Goal: Task Accomplishment & Management: Use online tool/utility

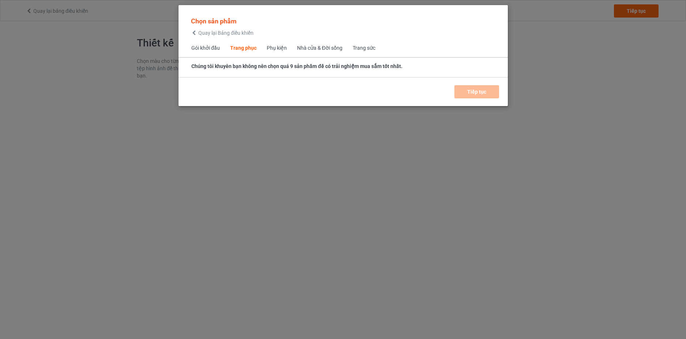
scroll to position [272, 0]
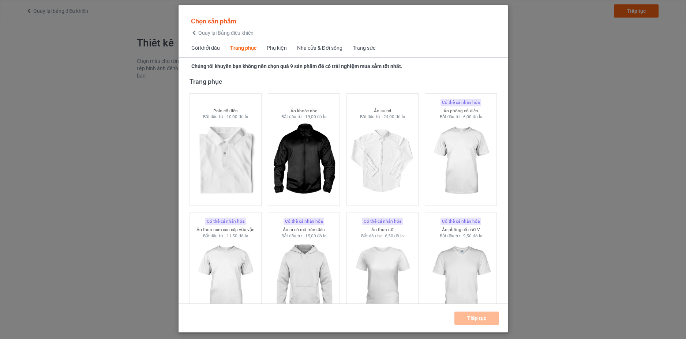
click at [208, 49] on font "Gói khởi đầu" at bounding box center [205, 48] width 29 height 6
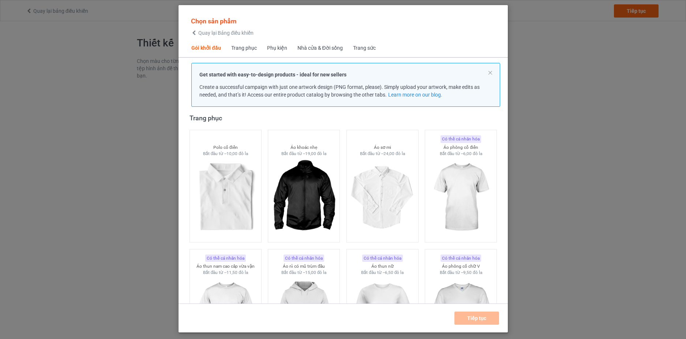
scroll to position [9, 0]
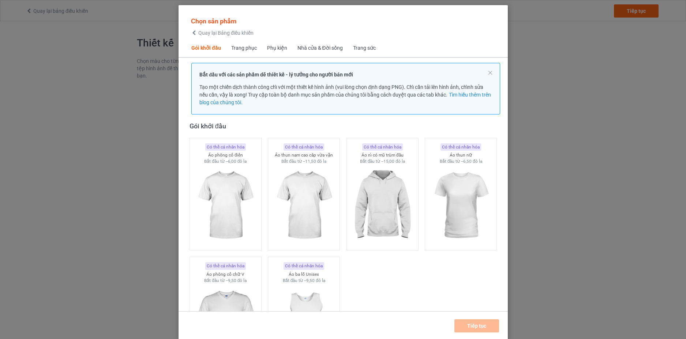
click at [243, 48] on font "Trang phục" at bounding box center [244, 48] width 26 height 6
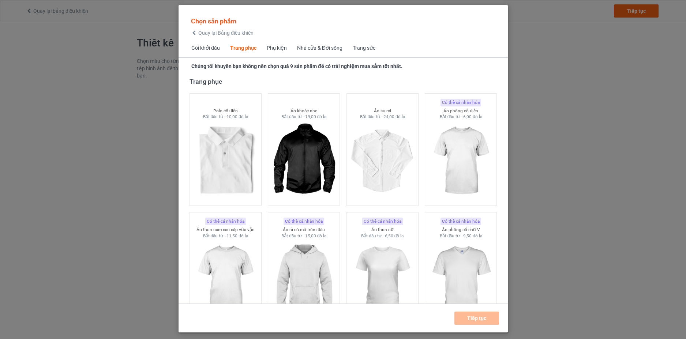
click at [278, 50] on font "Phụ kiện" at bounding box center [276, 48] width 20 height 6
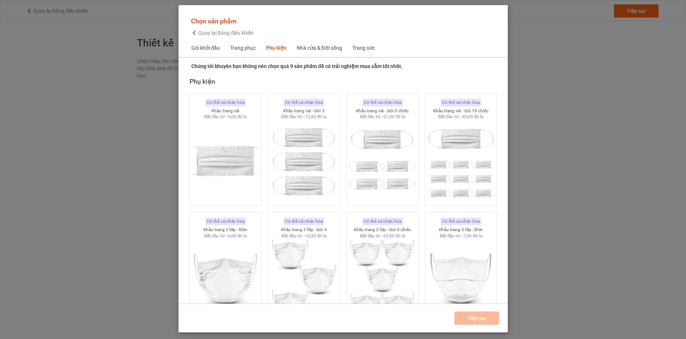
click at [317, 48] on font "Nhà cửa & Đời sống" at bounding box center [318, 48] width 45 height 6
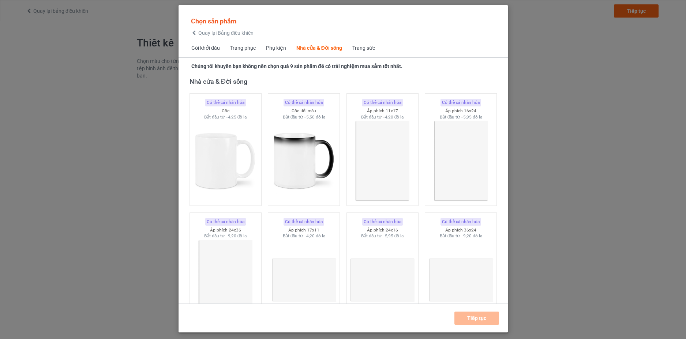
click at [196, 33] on icon at bounding box center [194, 32] width 6 height 5
